Goal: Browse casually: Explore the website without a specific task or goal

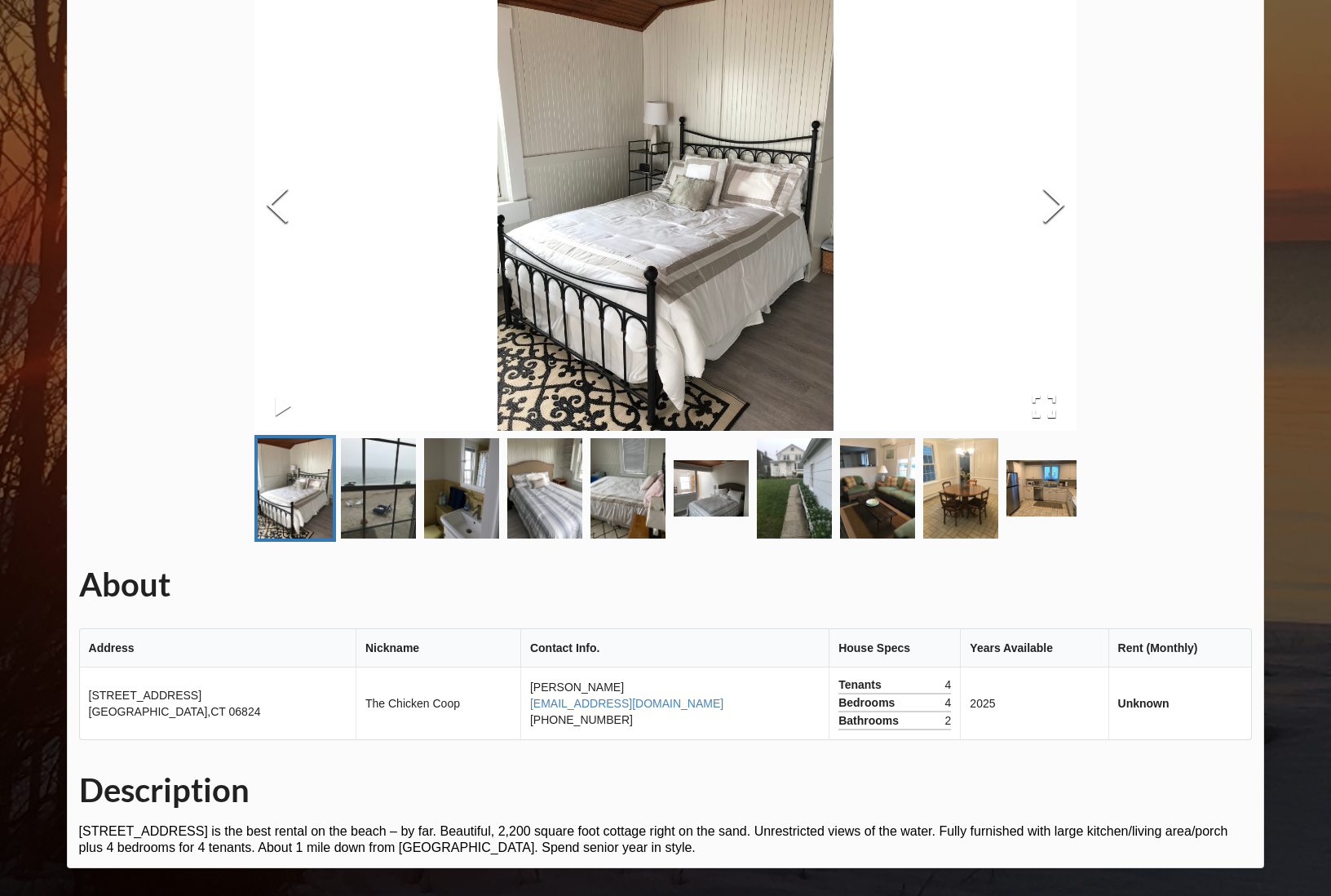
scroll to position [138, 0]
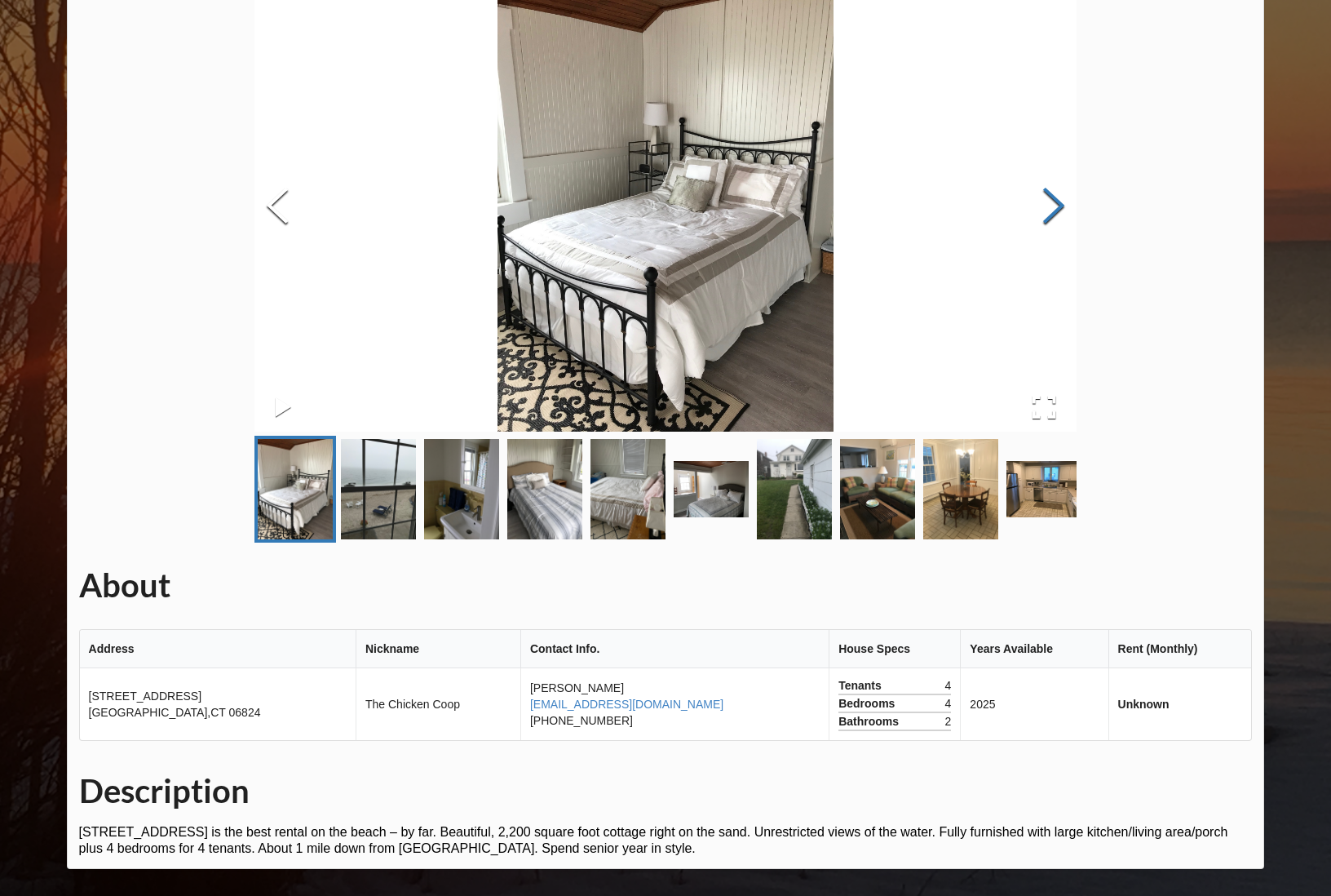
click at [1052, 198] on button "Next Slide" at bounding box center [1054, 208] width 46 height 148
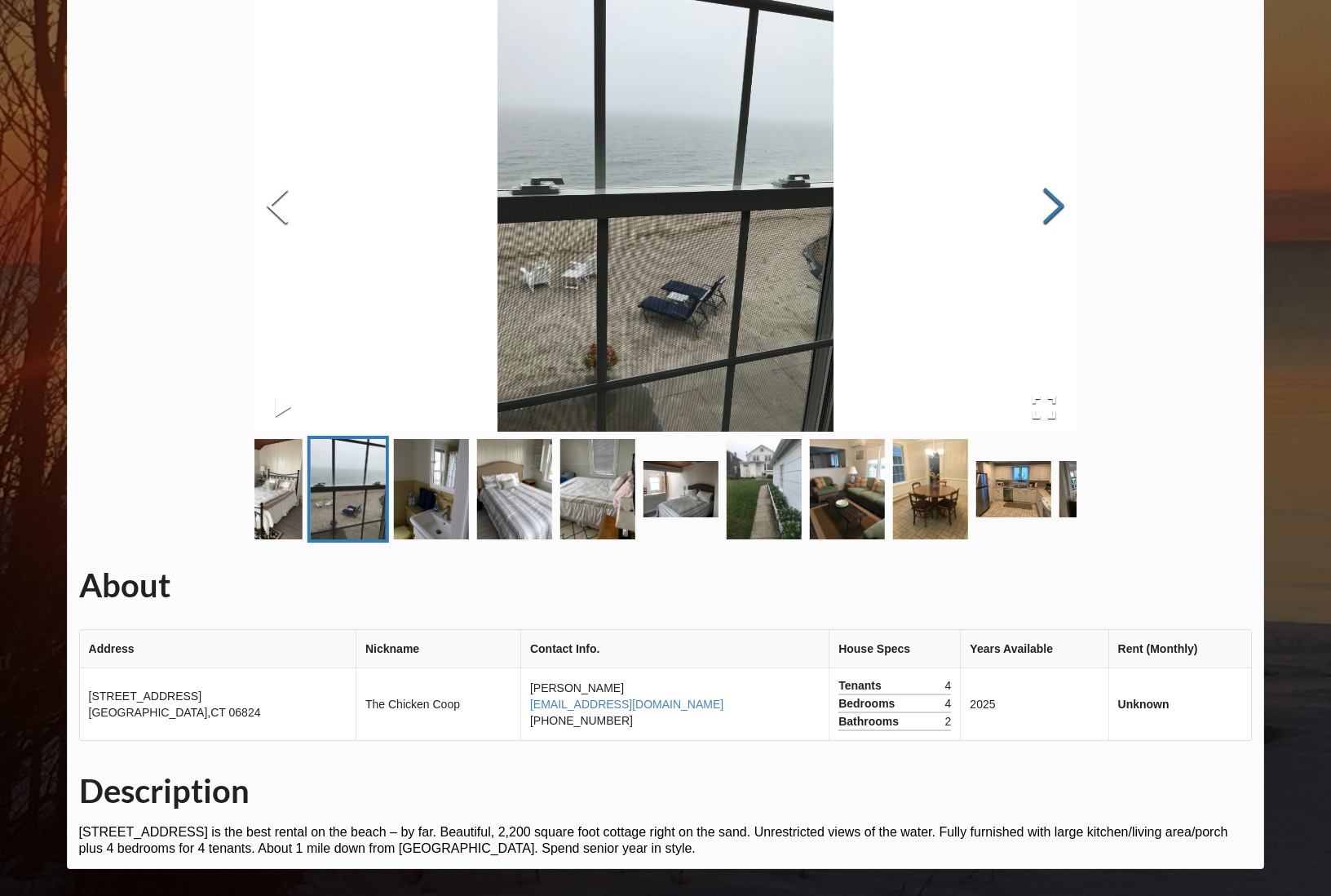
click at [1052, 198] on button "Next Slide" at bounding box center [1054, 208] width 46 height 148
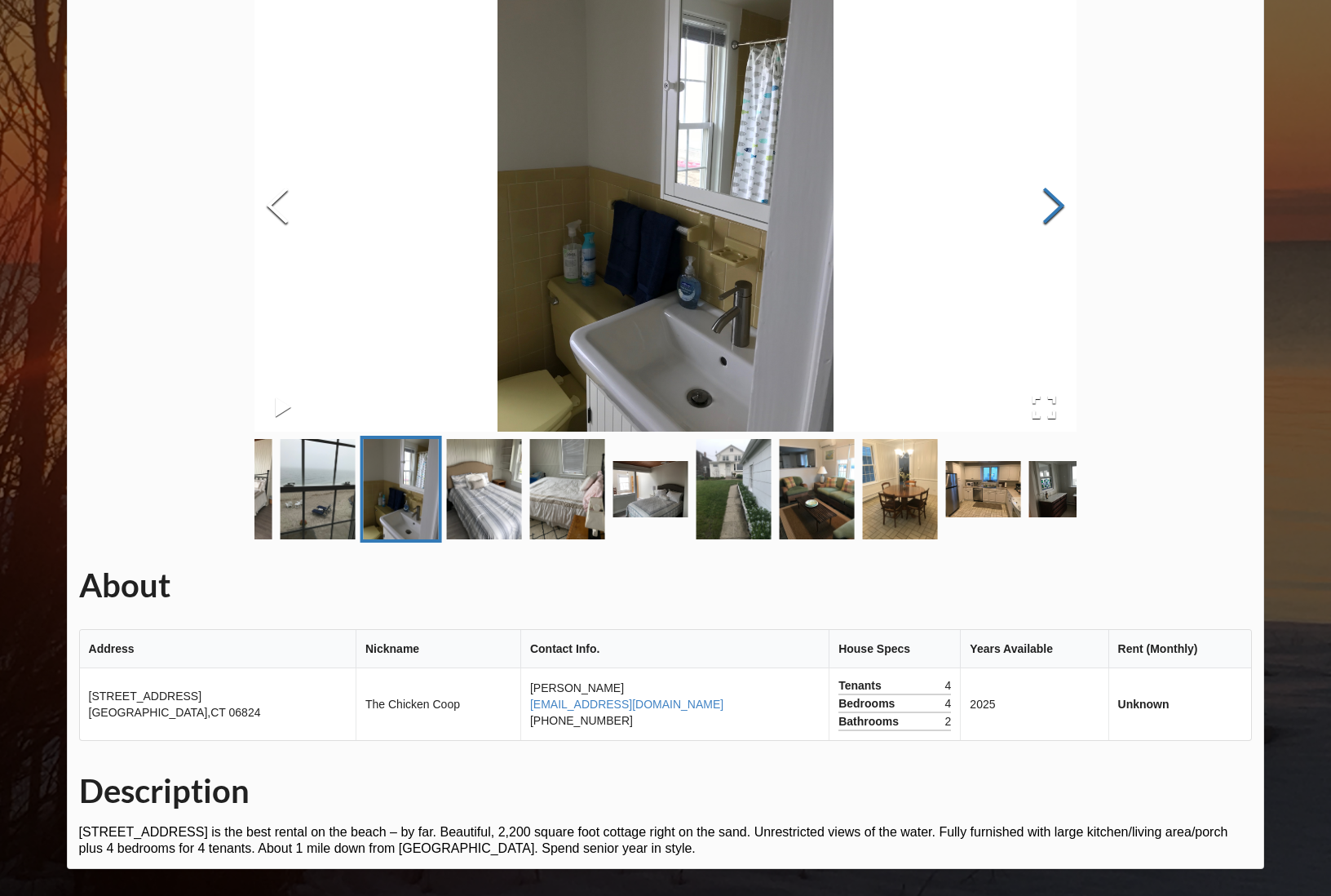
click at [1052, 198] on button "Next Slide" at bounding box center [1054, 208] width 46 height 148
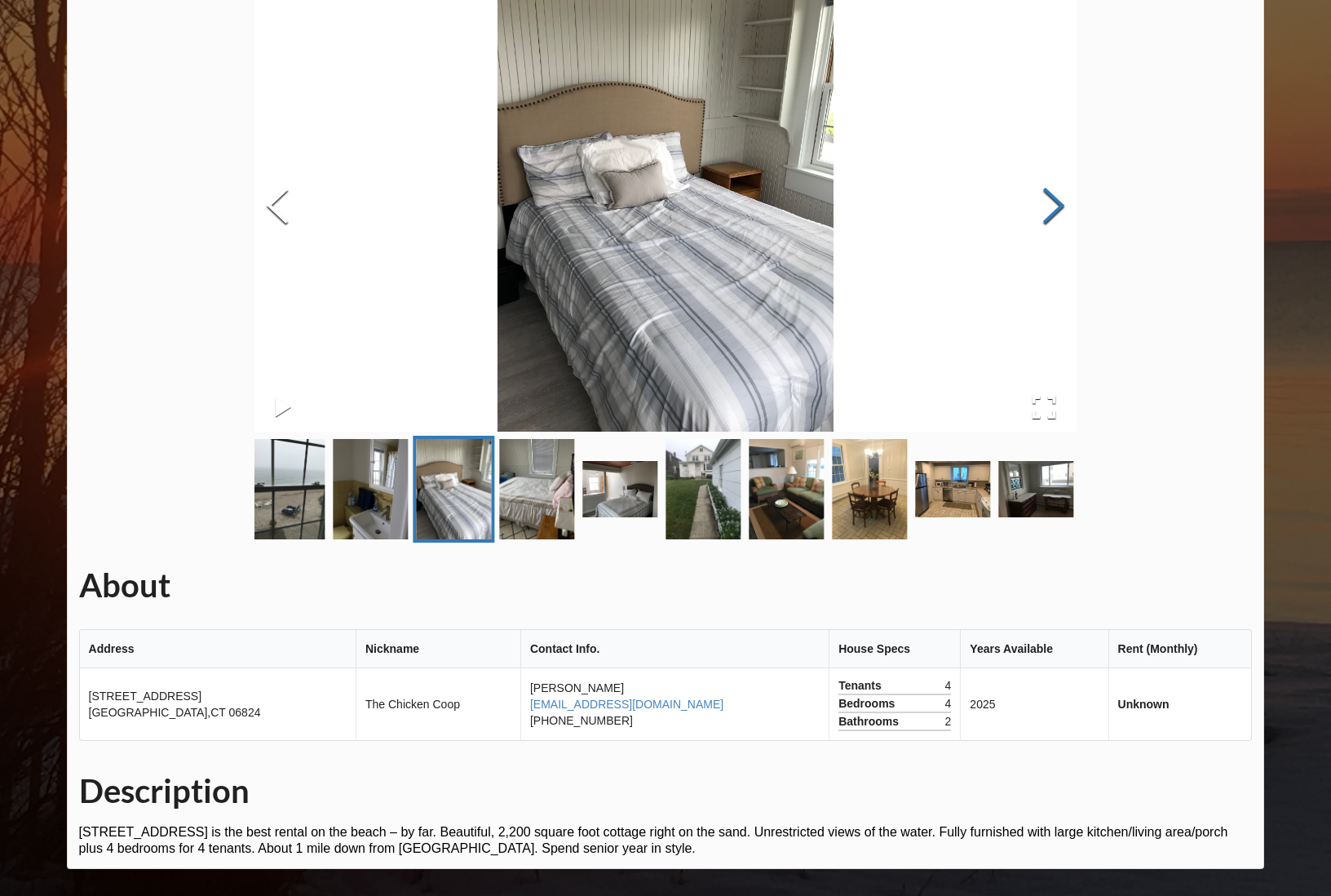
click at [1052, 198] on button "Next Slide" at bounding box center [1054, 208] width 46 height 148
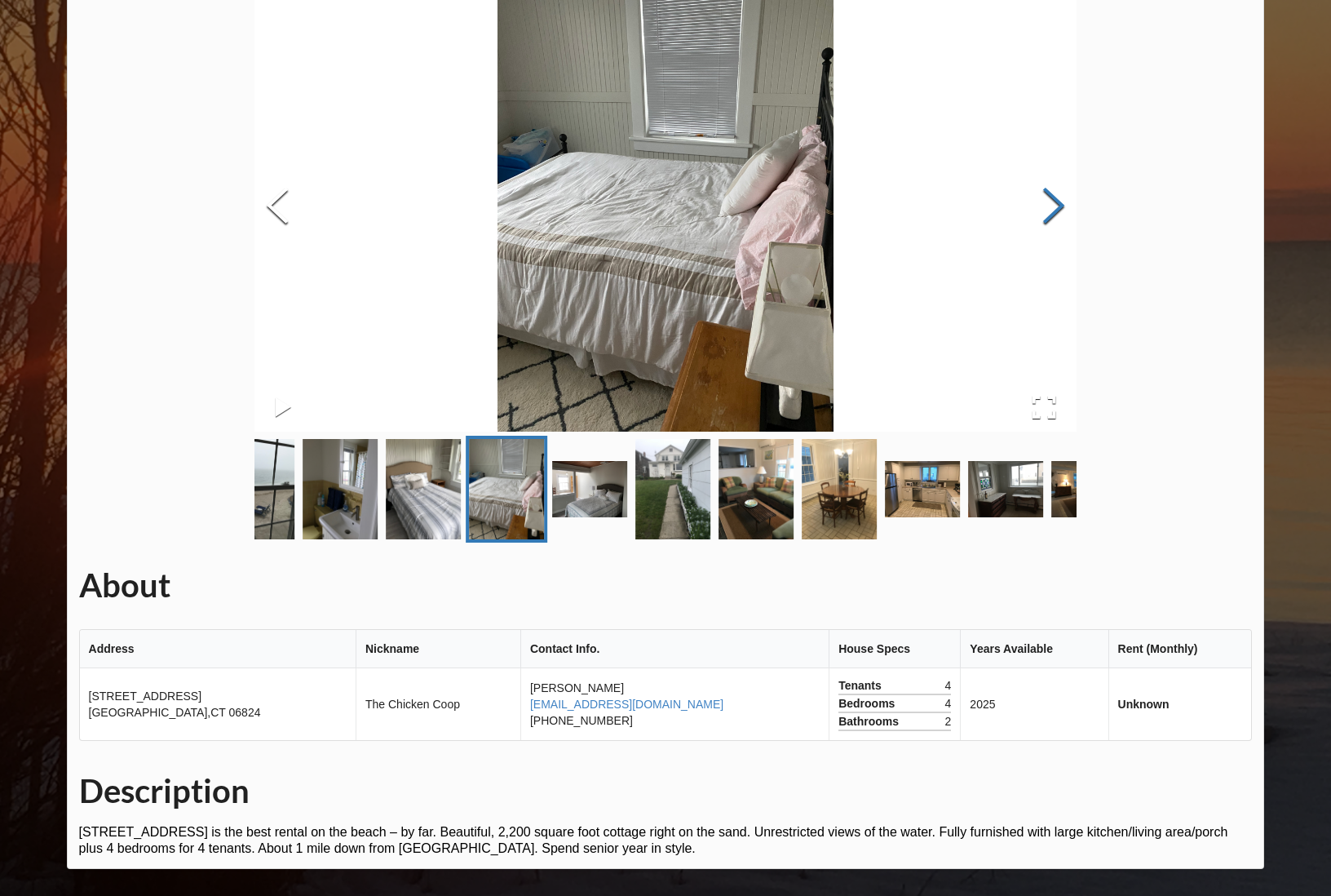
click at [1052, 198] on button "Next Slide" at bounding box center [1054, 208] width 46 height 148
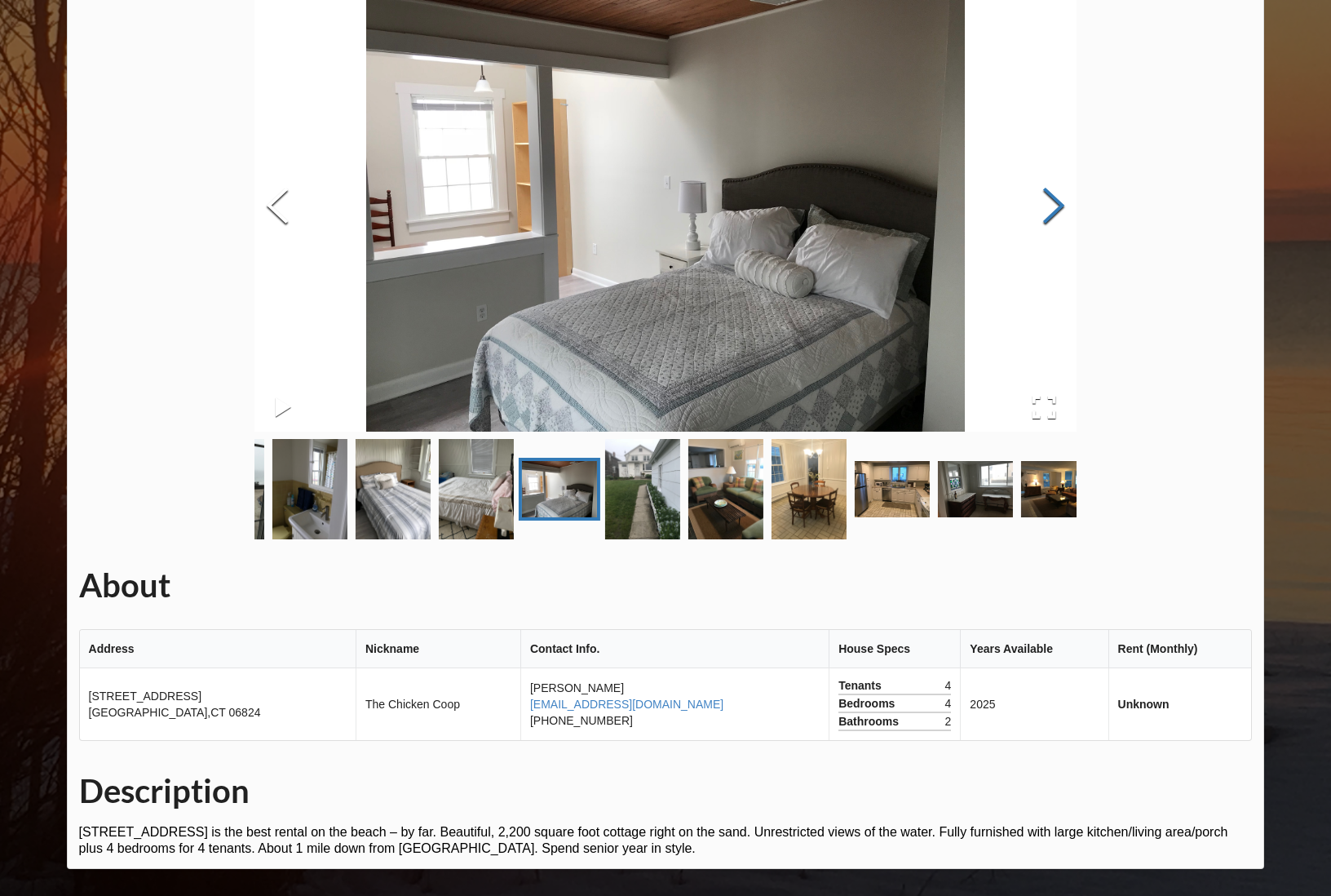
click at [1052, 198] on button "Next Slide" at bounding box center [1054, 208] width 46 height 148
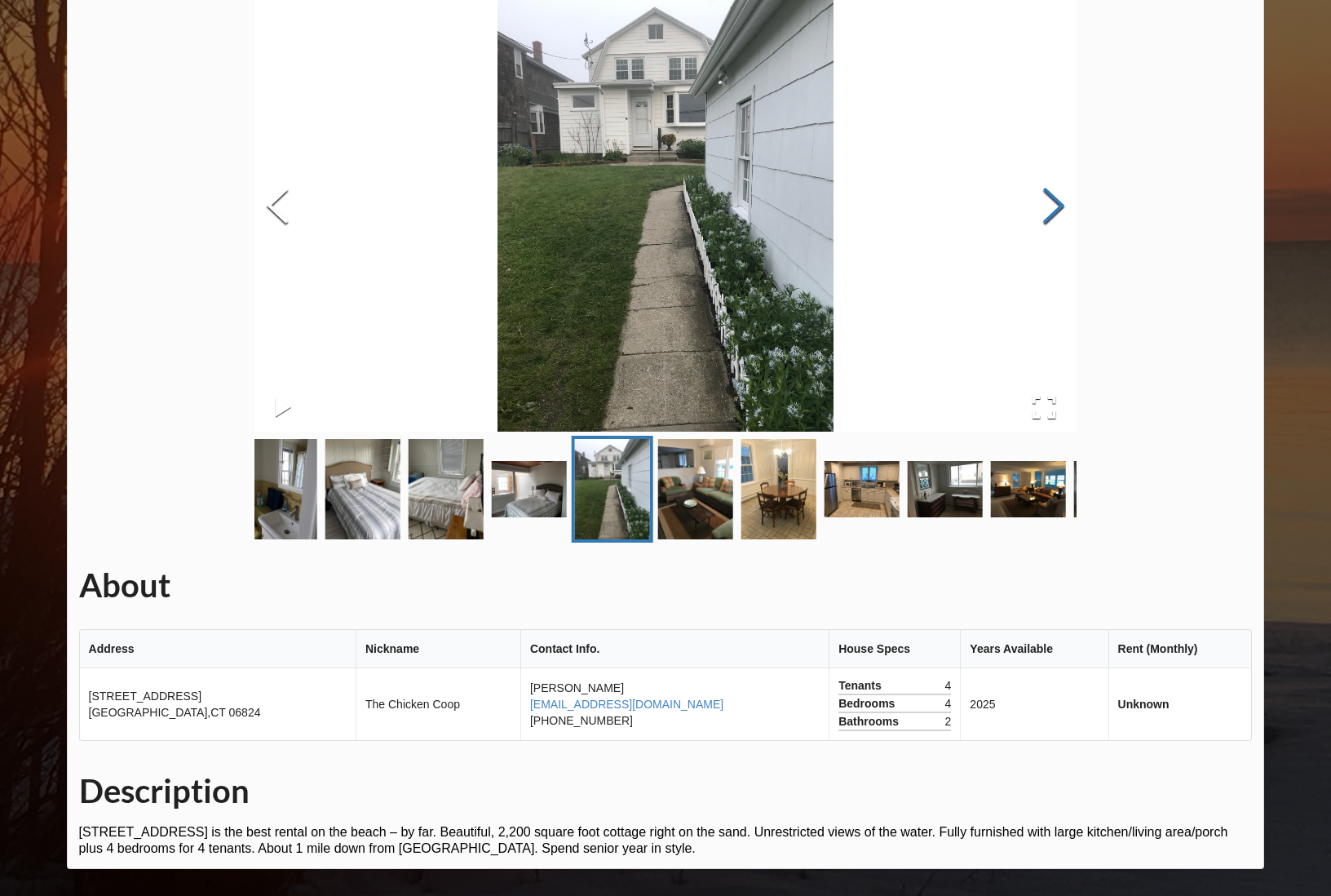
click at [1052, 198] on button "Next Slide" at bounding box center [1054, 208] width 46 height 148
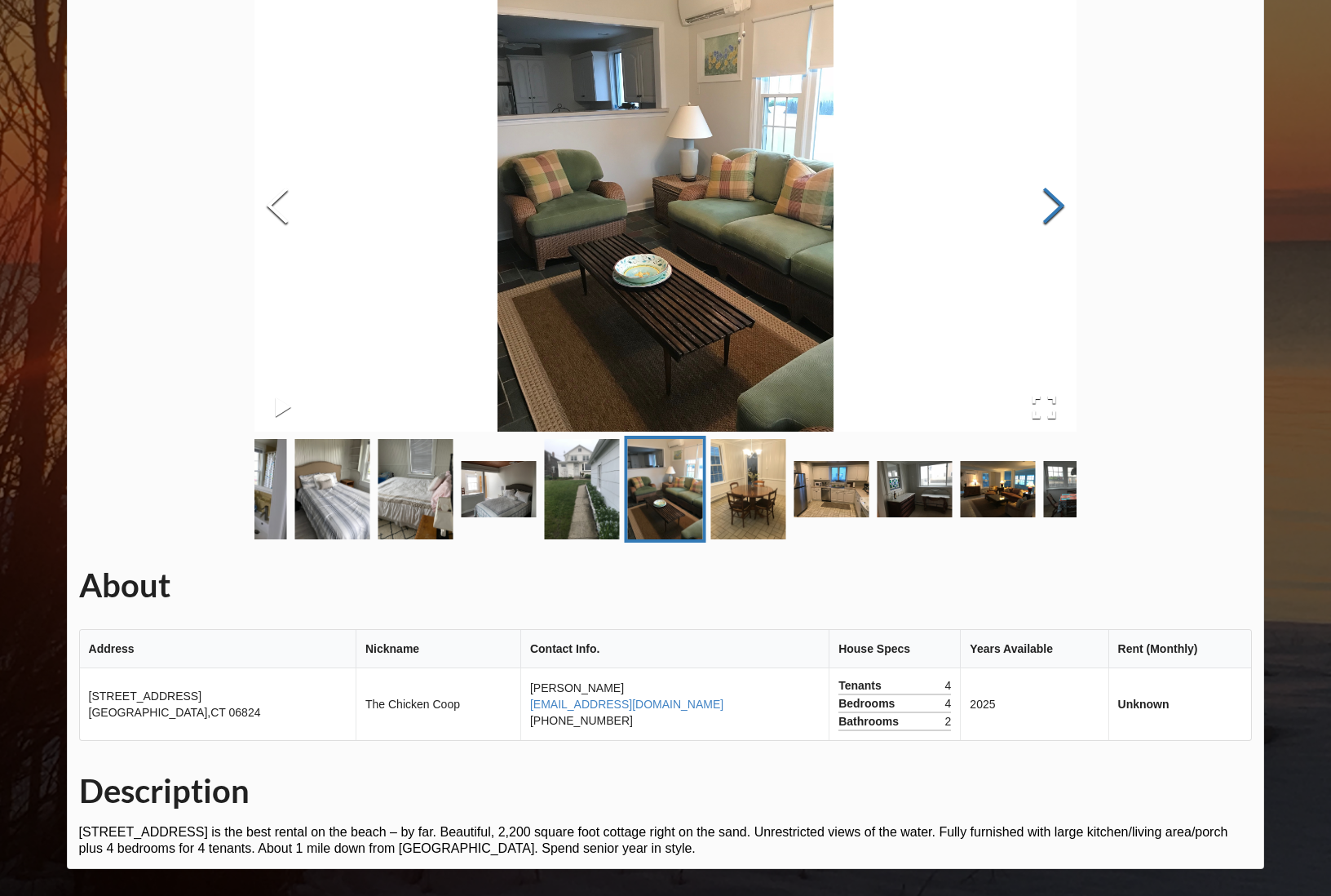
click at [1052, 198] on button "Next Slide" at bounding box center [1054, 208] width 46 height 148
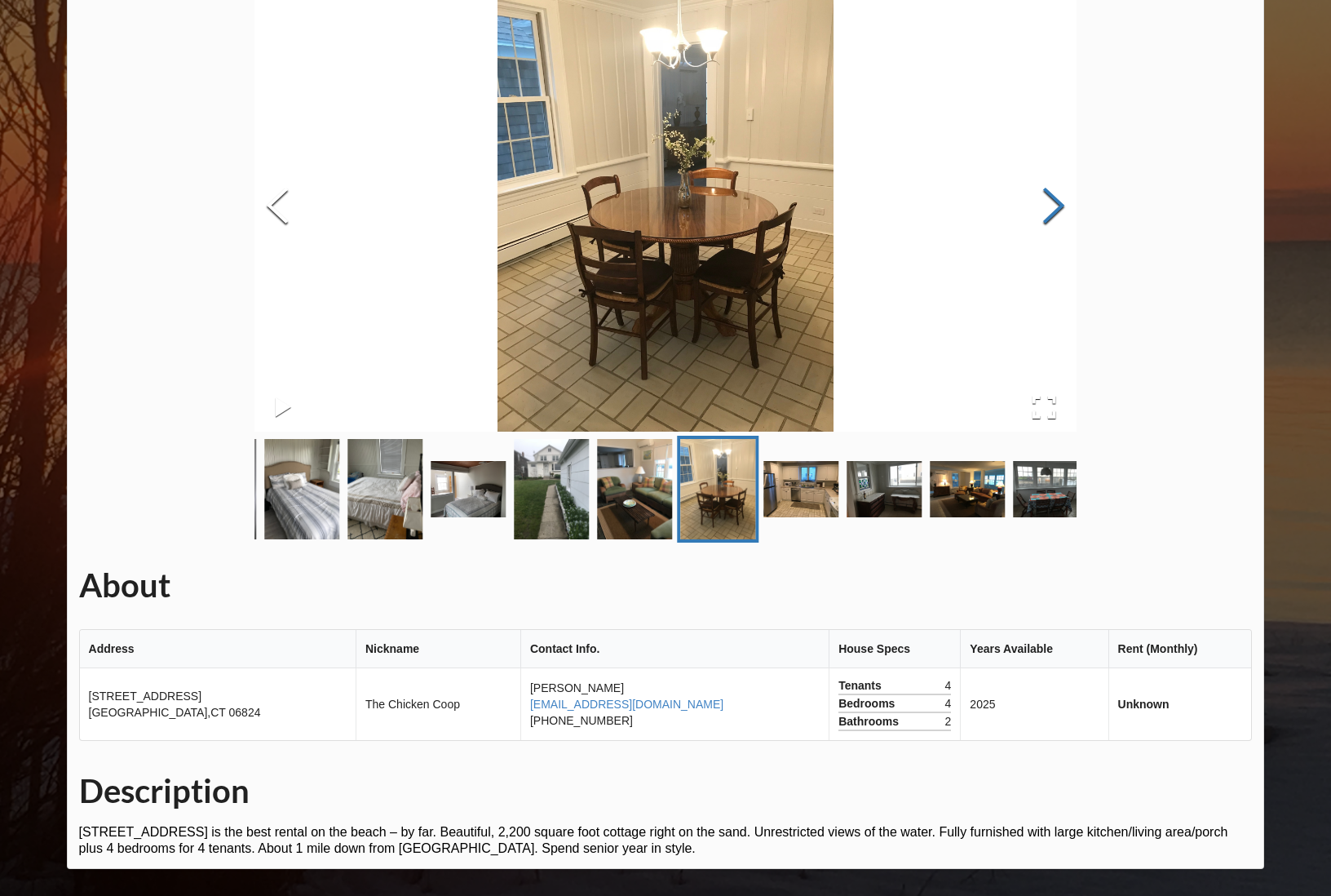
click at [1052, 198] on button "Next Slide" at bounding box center [1054, 208] width 46 height 148
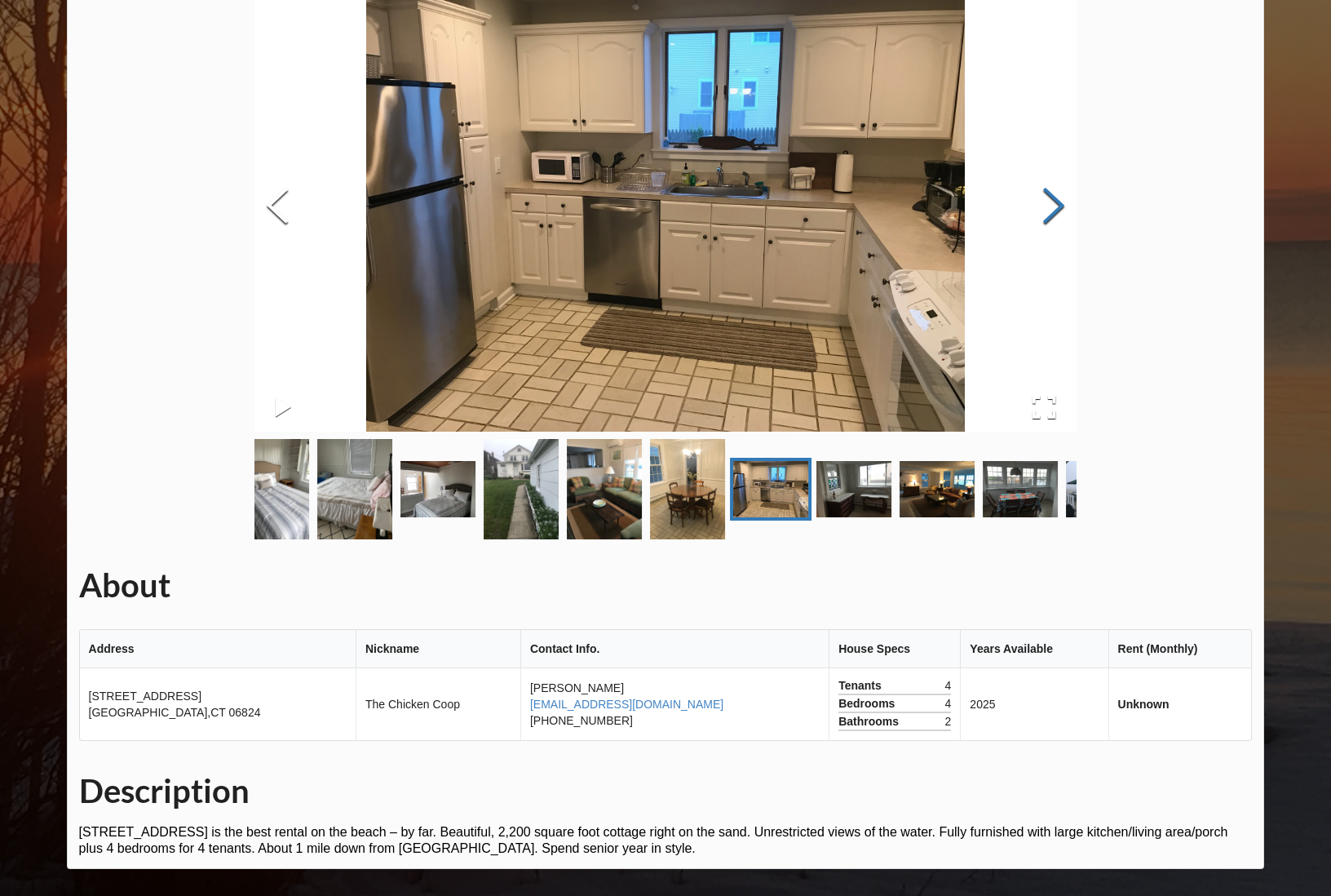
click at [1052, 198] on button "Next Slide" at bounding box center [1054, 208] width 46 height 148
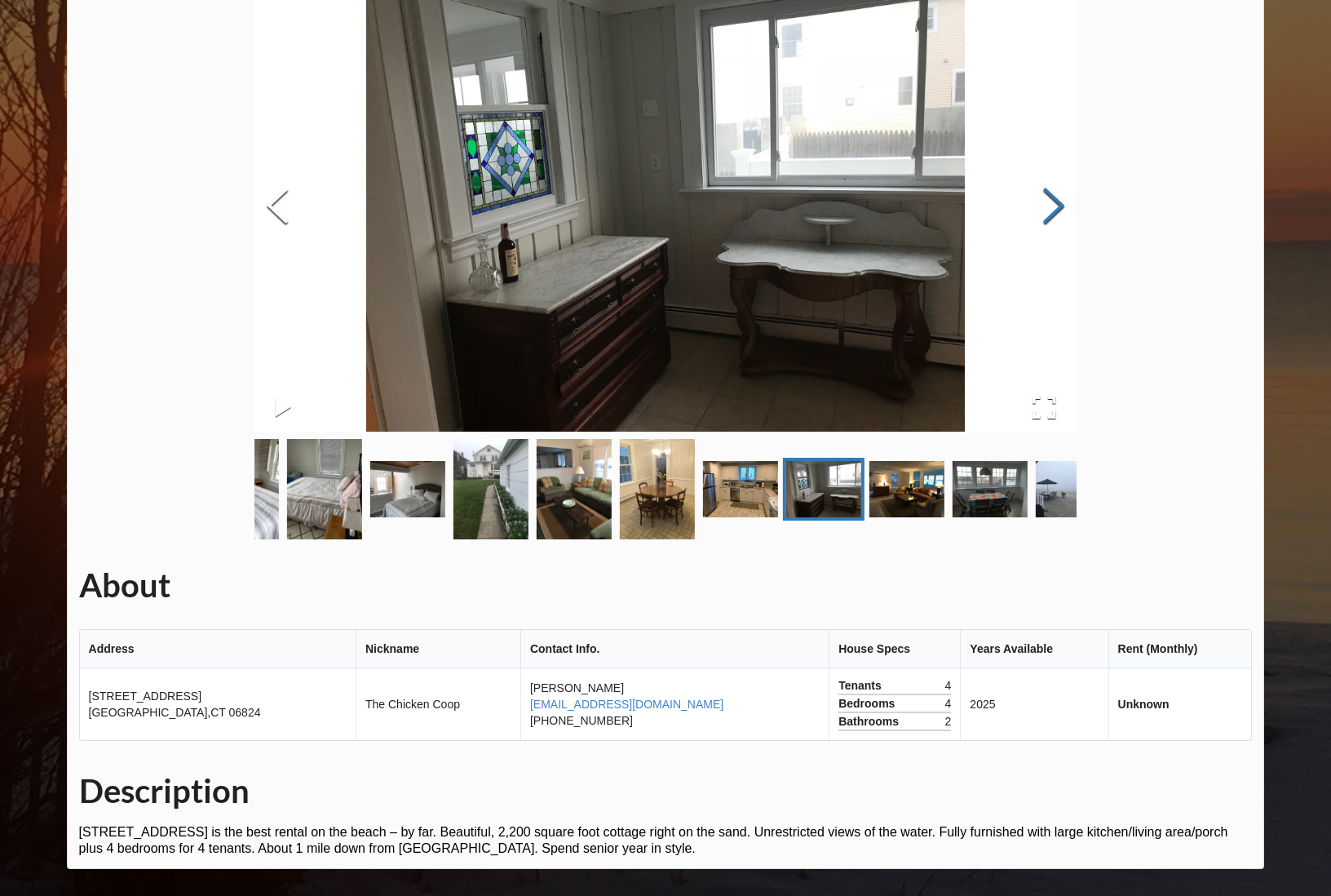
click at [1052, 198] on button "Next Slide" at bounding box center [1054, 208] width 46 height 148
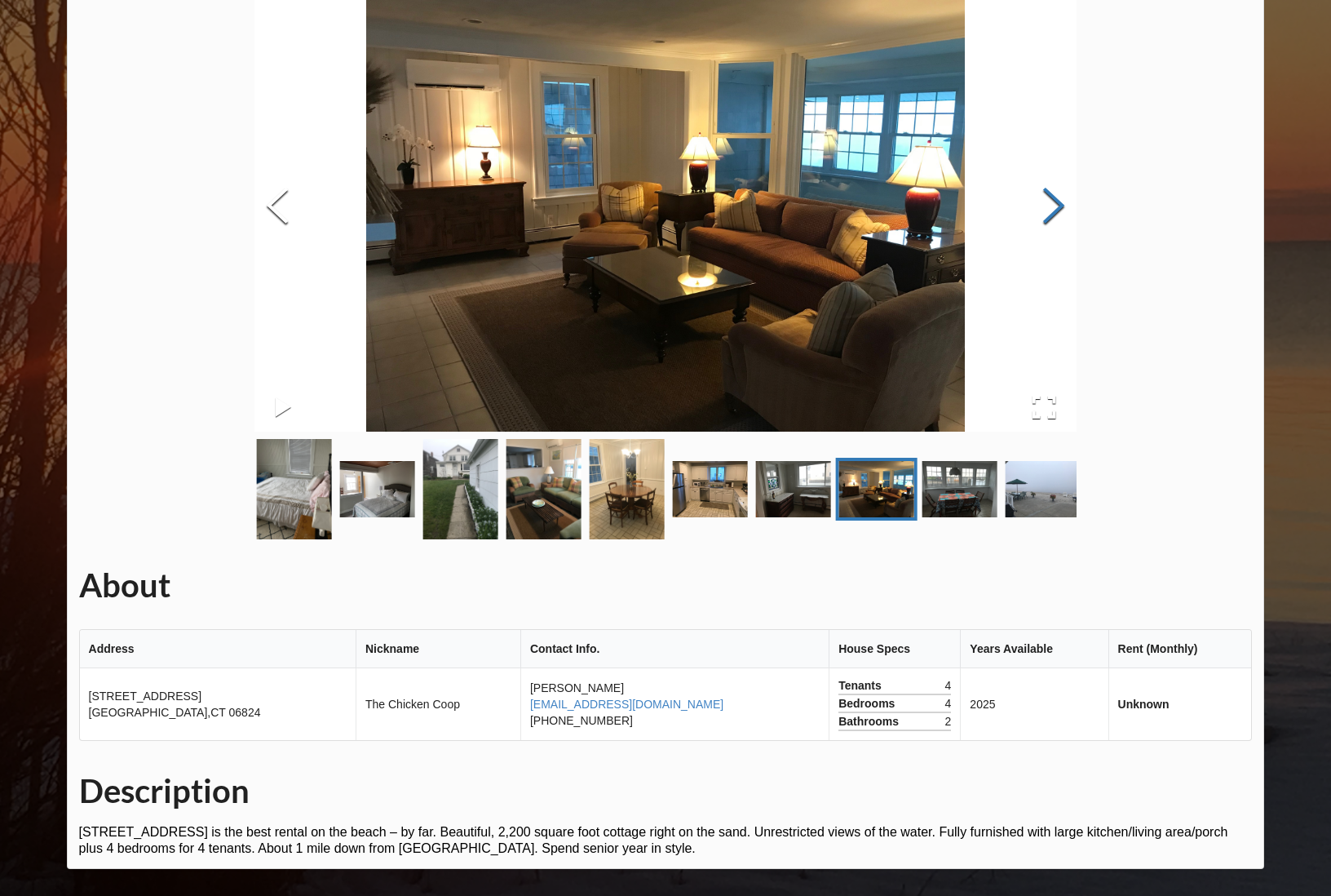
click at [1052, 198] on button "Next Slide" at bounding box center [1054, 208] width 46 height 148
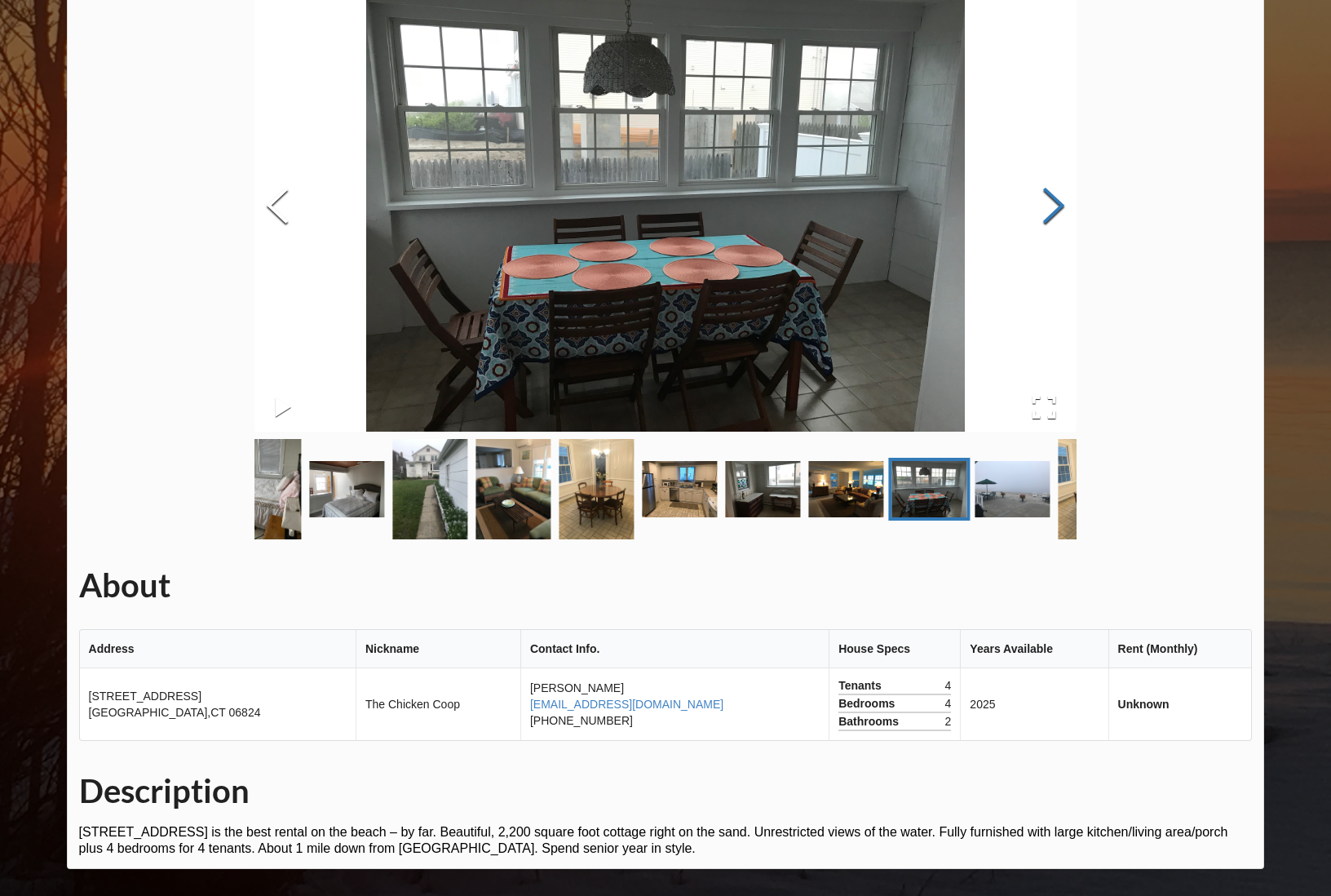
click at [1052, 198] on button "Next Slide" at bounding box center [1054, 208] width 46 height 148
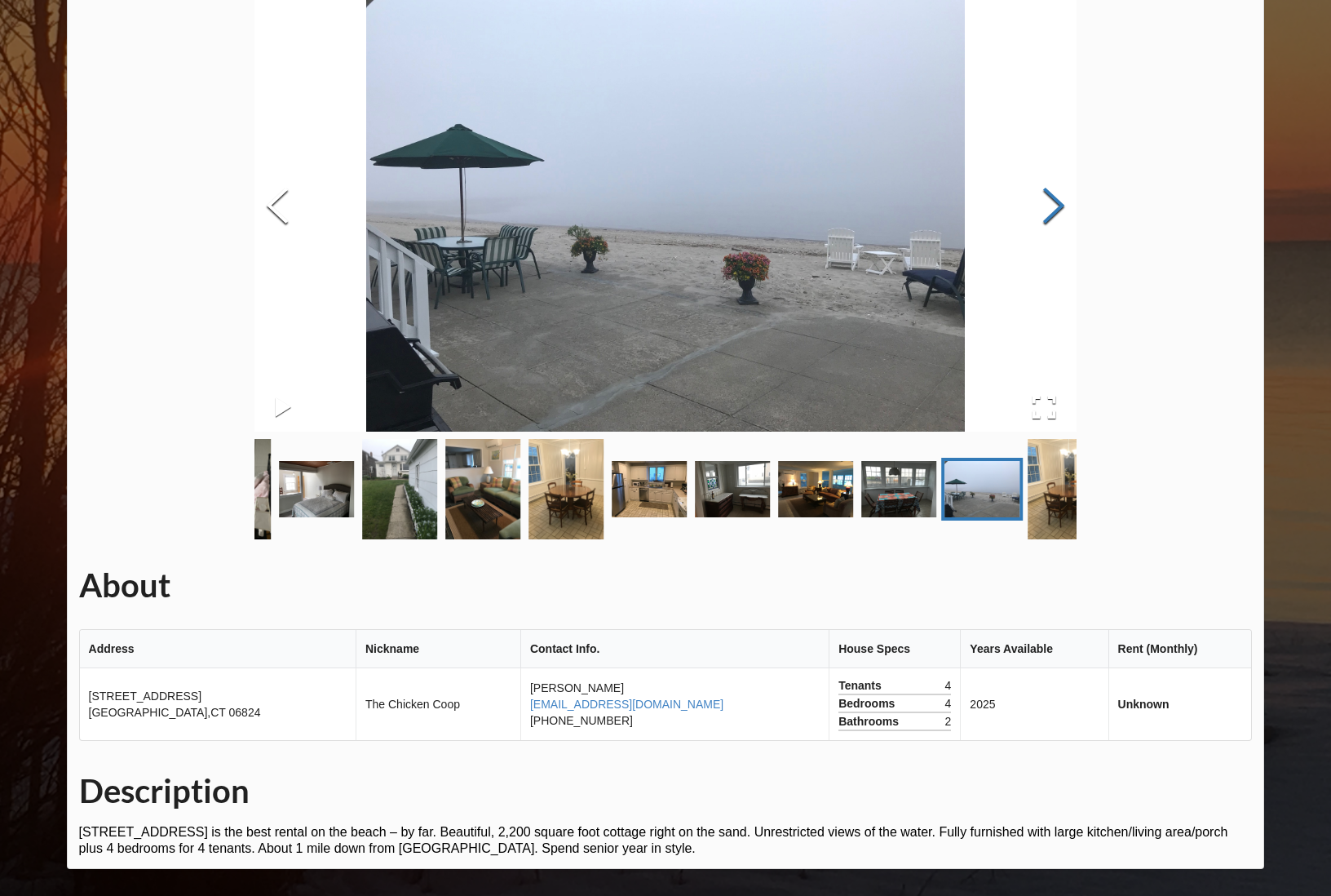
click at [1052, 198] on button "Next Slide" at bounding box center [1054, 208] width 46 height 148
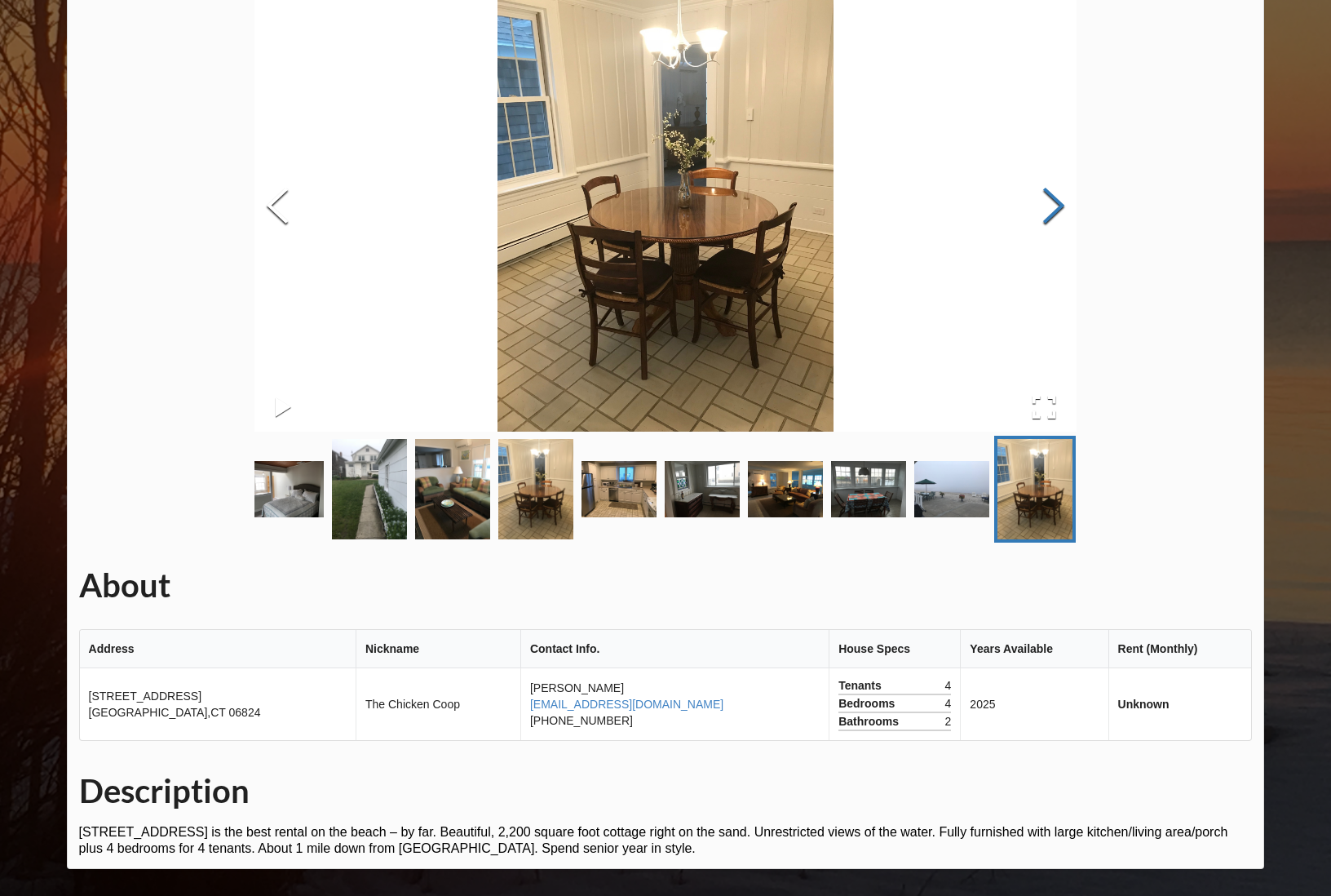
click at [1052, 198] on button "Next Slide" at bounding box center [1054, 208] width 46 height 148
